Goal: Communication & Community: Answer question/provide support

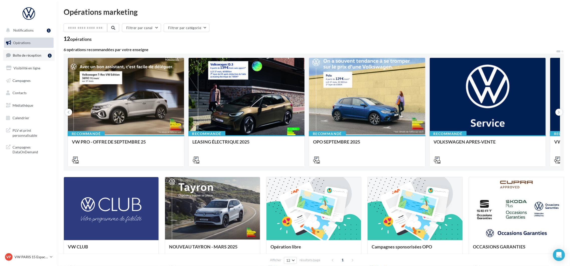
click at [30, 55] on span "Boîte de réception" at bounding box center [27, 55] width 29 height 4
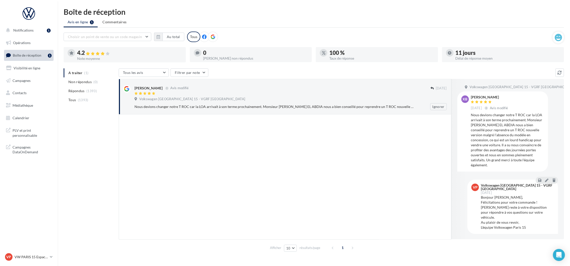
click at [245, 93] on div at bounding box center [283, 94] width 296 height 4
drag, startPoint x: 291, startPoint y: 94, endPoint x: 295, endPoint y: 94, distance: 3.8
click at [291, 94] on div at bounding box center [283, 94] width 296 height 4
click at [433, 108] on button "Ignorer" at bounding box center [438, 106] width 17 height 7
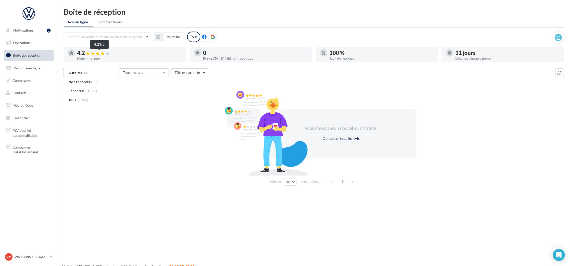
click at [90, 53] on icon at bounding box center [88, 54] width 4 height 4
click at [71, 82] on span "Non répondus" at bounding box center [79, 81] width 23 height 5
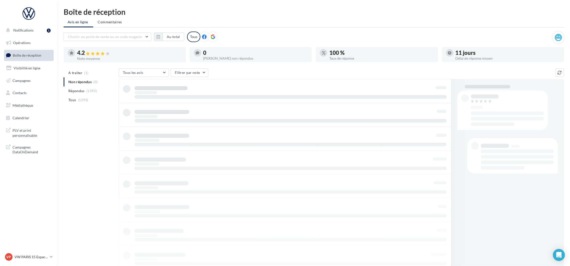
click at [76, 91] on span "Répondus" at bounding box center [76, 90] width 16 height 5
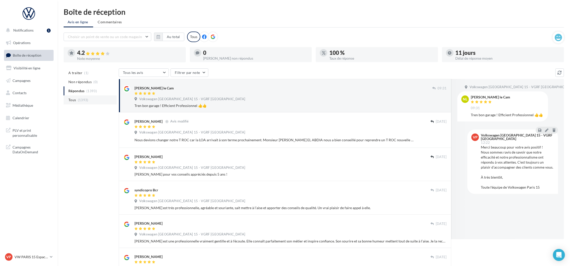
click at [77, 99] on li "Tous (1393)" at bounding box center [90, 99] width 53 height 9
click at [235, 99] on div "Volkswagen [GEOGRAPHIC_DATA] 15 - VGRF [GEOGRAPHIC_DATA]" at bounding box center [291, 100] width 312 height 6
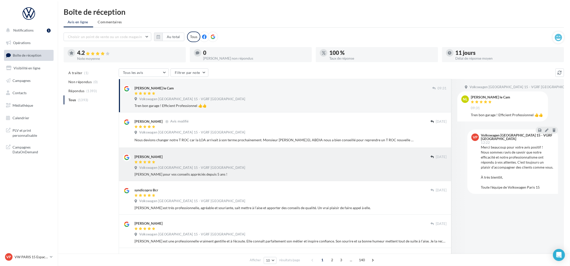
click at [231, 156] on div "[PERSON_NAME]" at bounding box center [283, 156] width 296 height 5
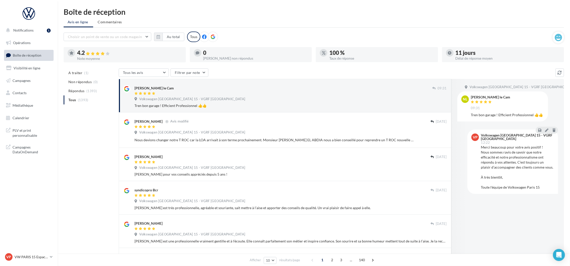
click at [225, 100] on div "Volkswagen [GEOGRAPHIC_DATA] 15 - VGRF [GEOGRAPHIC_DATA]" at bounding box center [291, 100] width 312 height 6
